Goal: Task Accomplishment & Management: Manage account settings

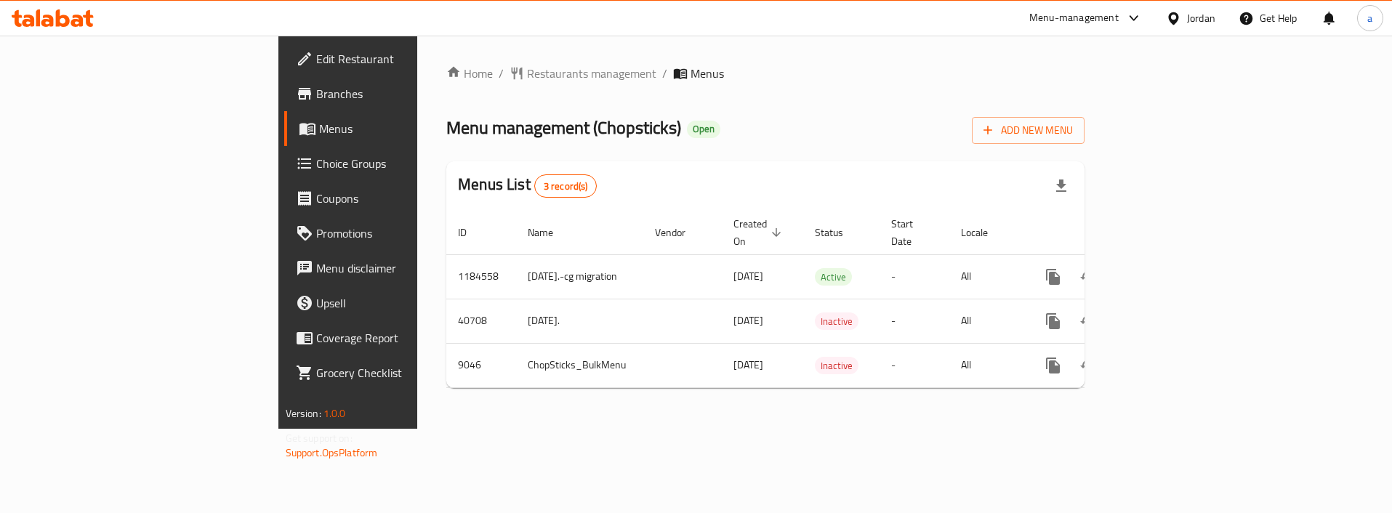
click at [316, 160] on span "Choice Groups" at bounding box center [407, 163] width 183 height 17
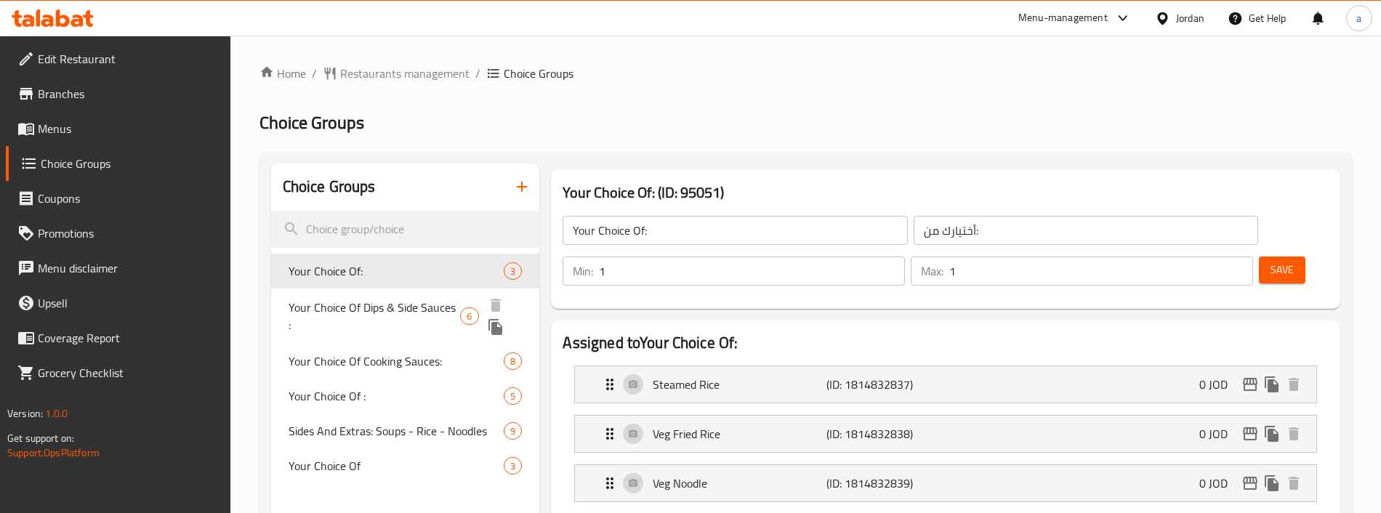
click at [369, 314] on span "Your Choice Of Dips & Side Sauces :" at bounding box center [374, 316] width 172 height 35
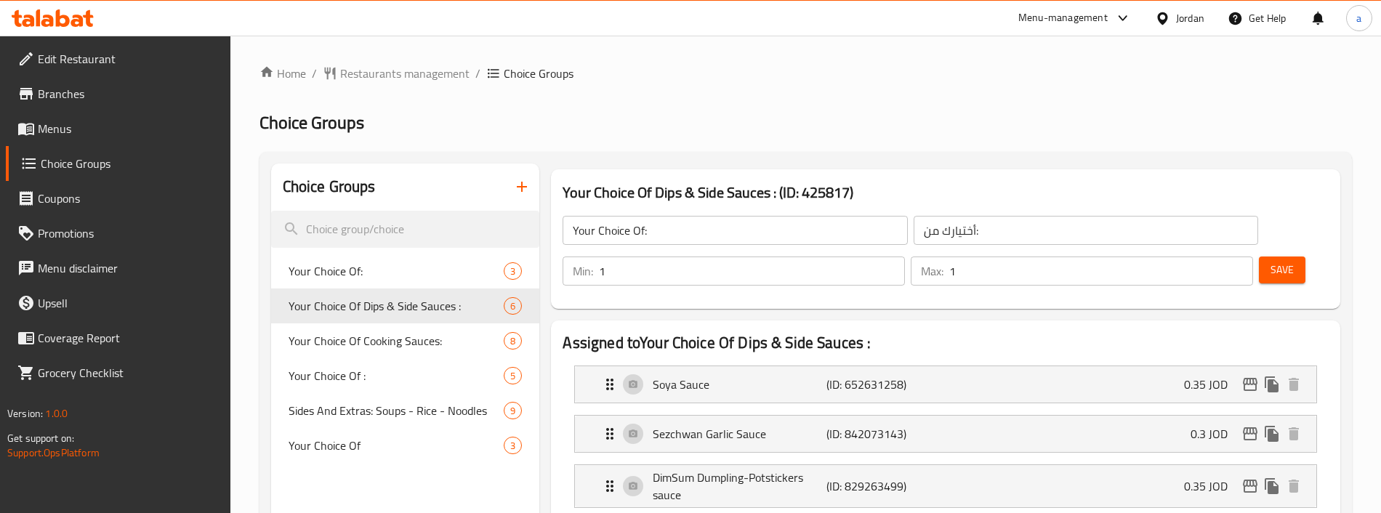
type input "Your Choice Of Dips & Side Sauces :"
type input "اختيارك من [DEMOGRAPHIC_DATA] والغموس:"
type input "0"
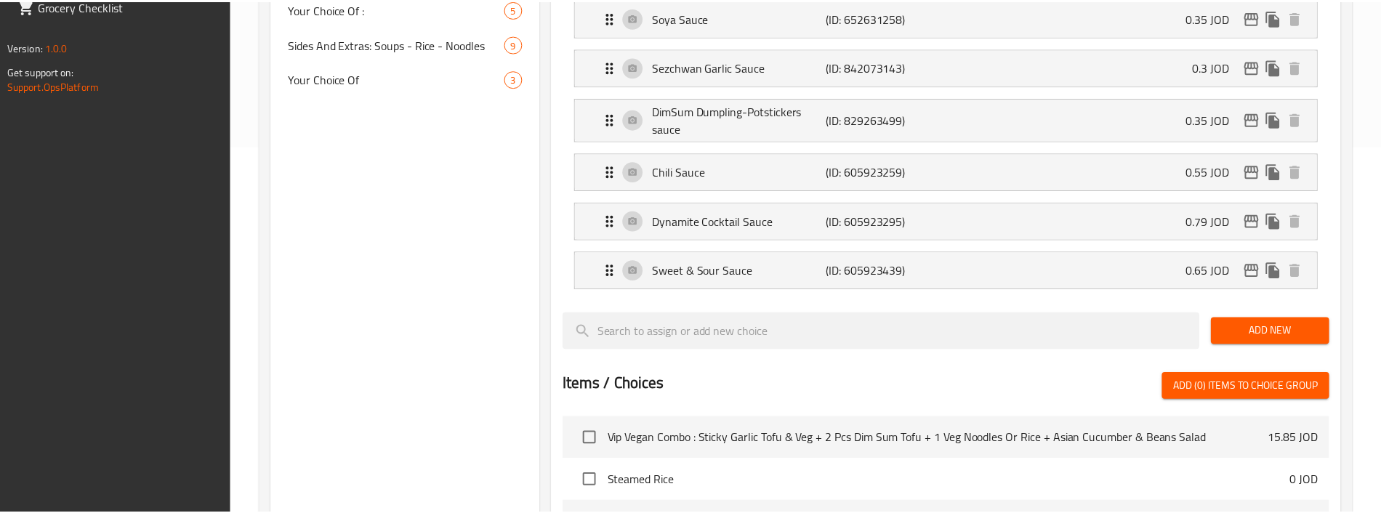
scroll to position [733, 0]
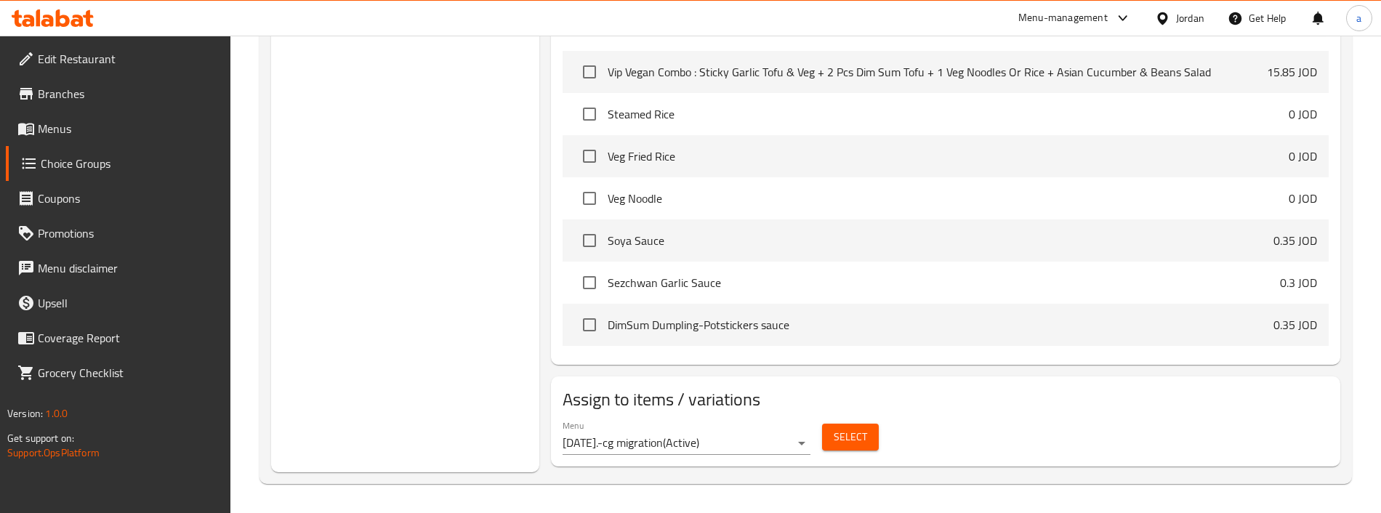
click at [1100, 448] on div "Menu [DATE].-cg migration ( Active ) Select" at bounding box center [945, 437] width 777 height 47
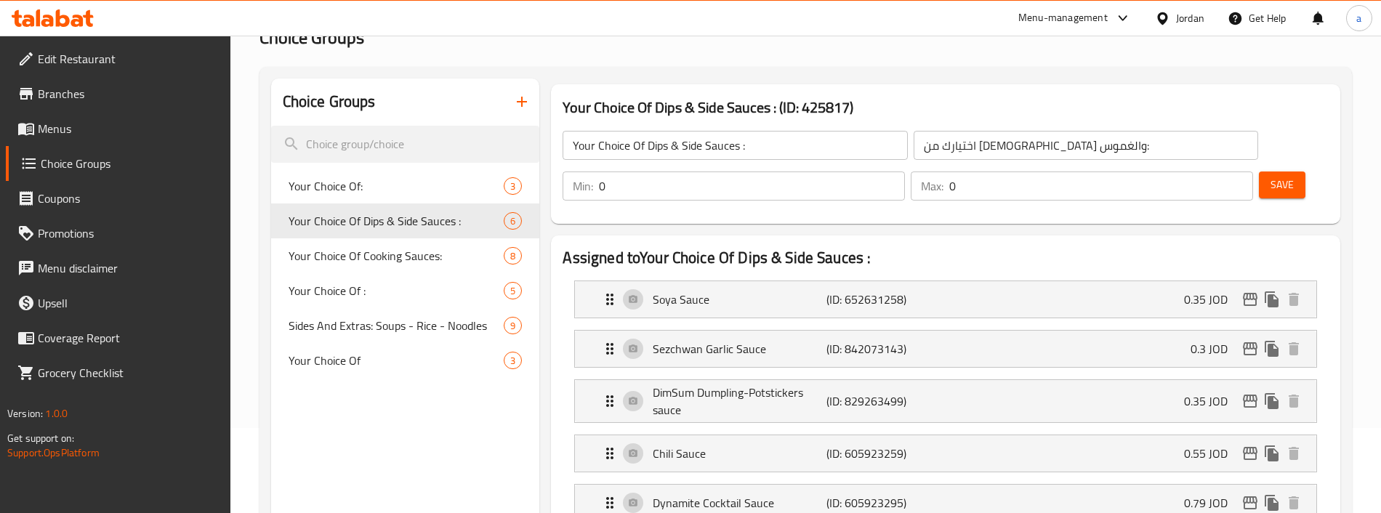
scroll to position [0, 0]
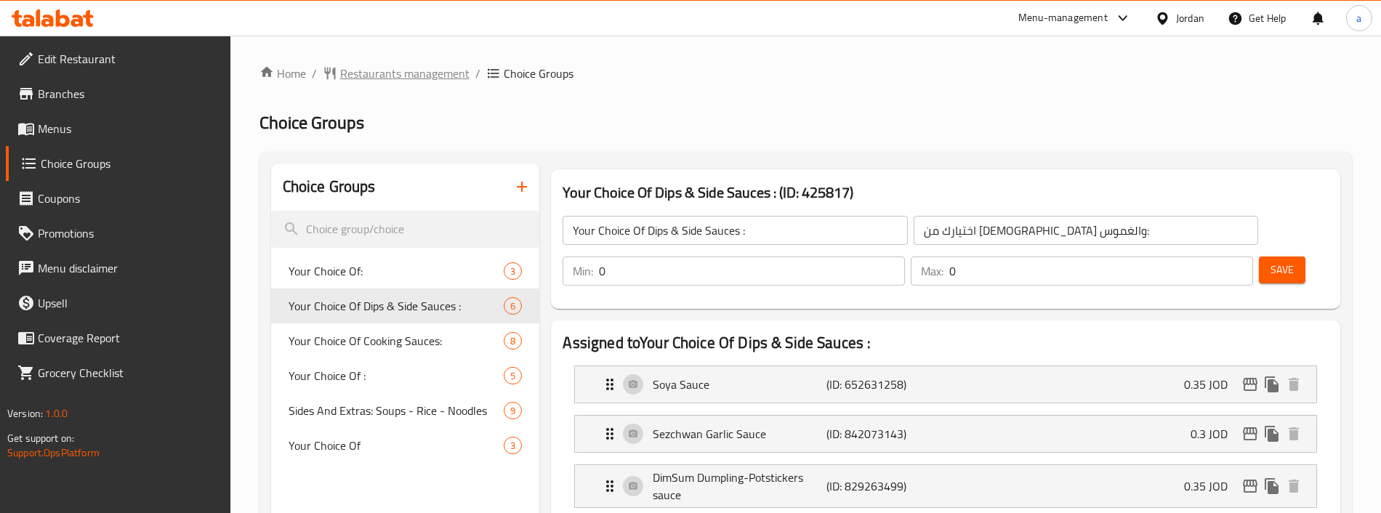
click at [409, 82] on span "Restaurants management" at bounding box center [404, 73] width 129 height 17
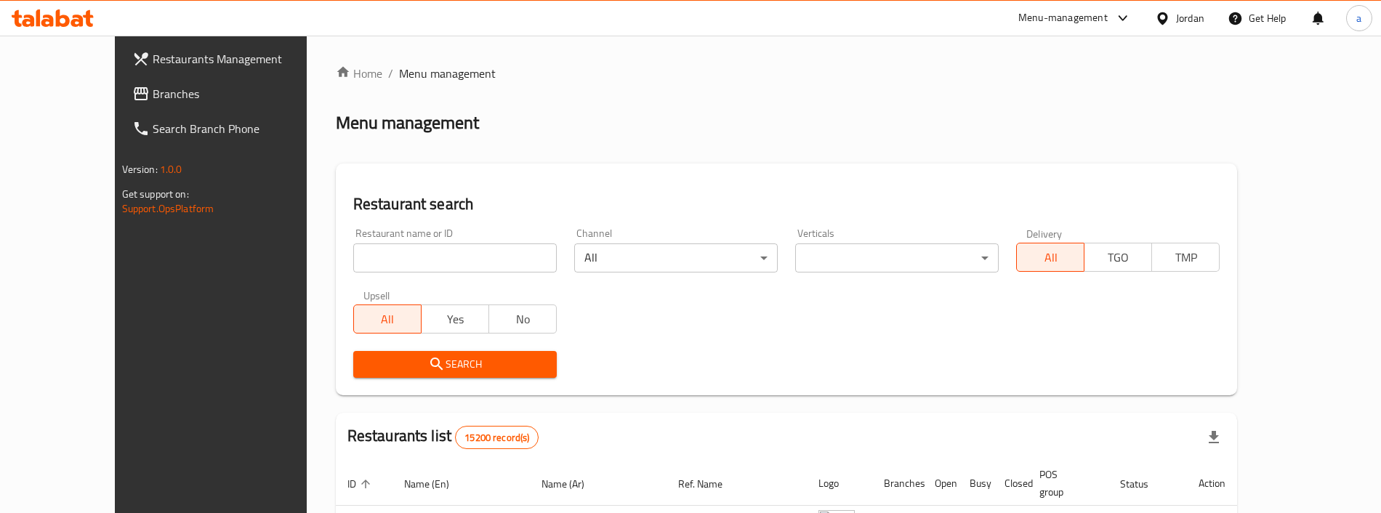
click at [115, 84] on div "Restaurants Management Branches Search Branch Phone Version: 1.0.0 Get support …" at bounding box center [691, 486] width 1152 height 900
click at [153, 95] on span "Branches" at bounding box center [243, 93] width 181 height 17
